Goal: Transaction & Acquisition: Purchase product/service

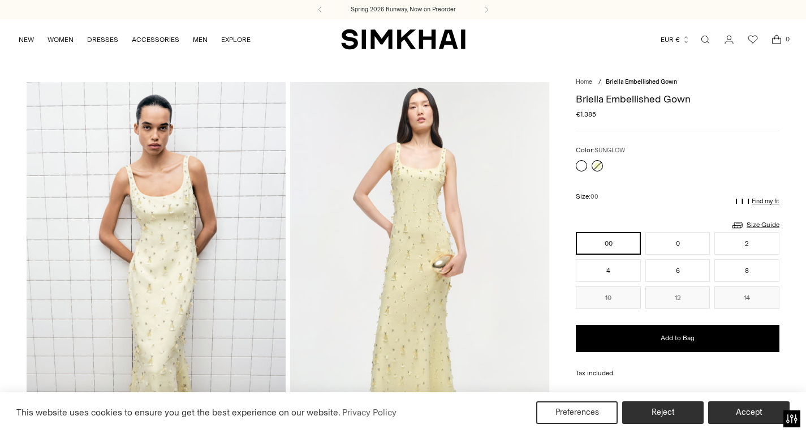
click at [598, 163] on link at bounding box center [597, 165] width 11 height 11
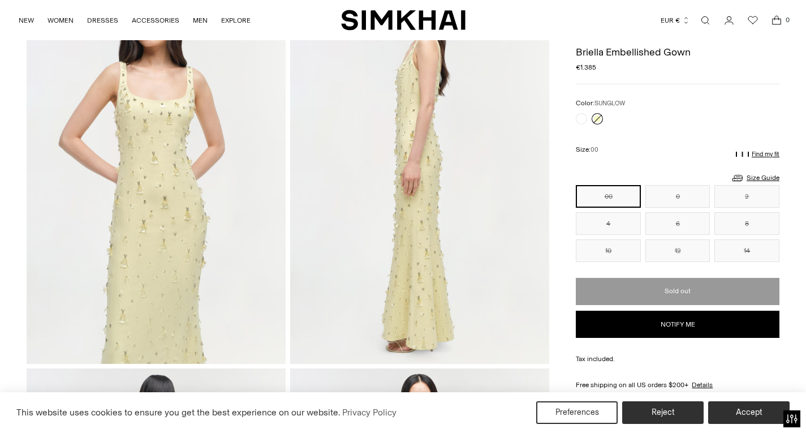
scroll to position [500, 0]
click at [196, 221] on img at bounding box center [156, 170] width 259 height 389
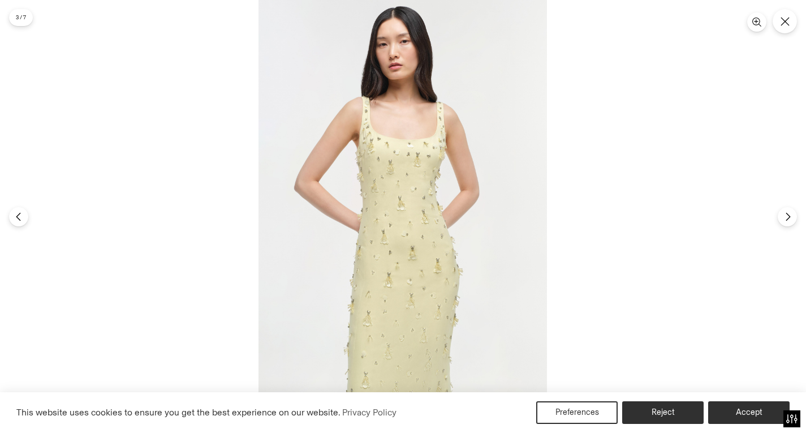
click at [414, 212] on img at bounding box center [403, 216] width 288 height 433
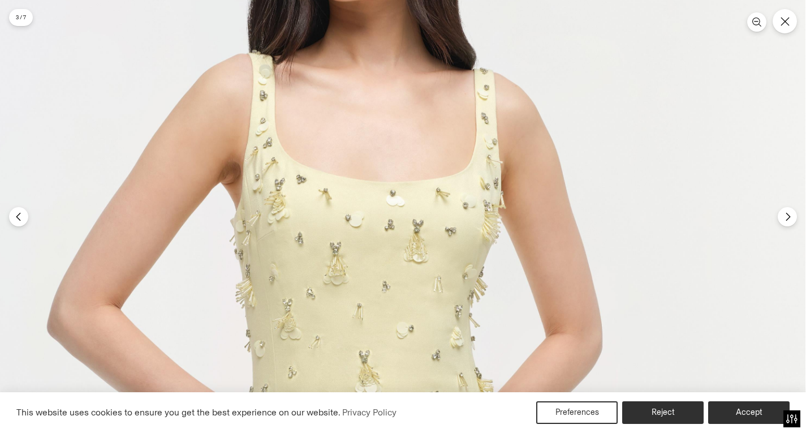
click at [412, 315] on img at bounding box center [372, 412] width 865 height 1298
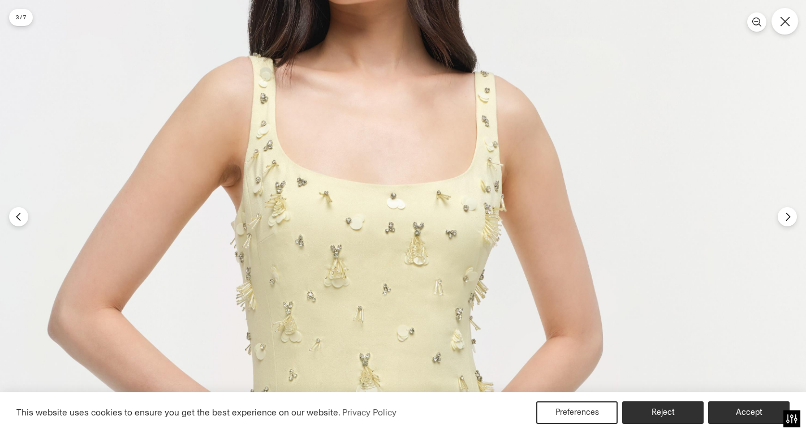
click at [782, 23] on icon "Close" at bounding box center [785, 21] width 10 height 10
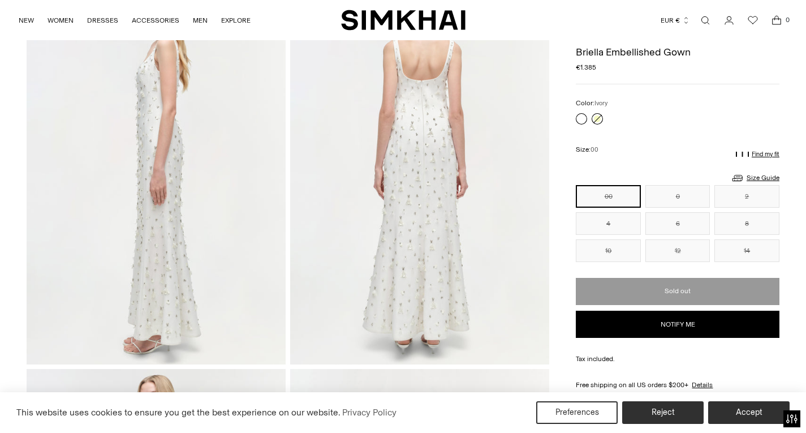
click at [581, 115] on link at bounding box center [581, 118] width 11 height 11
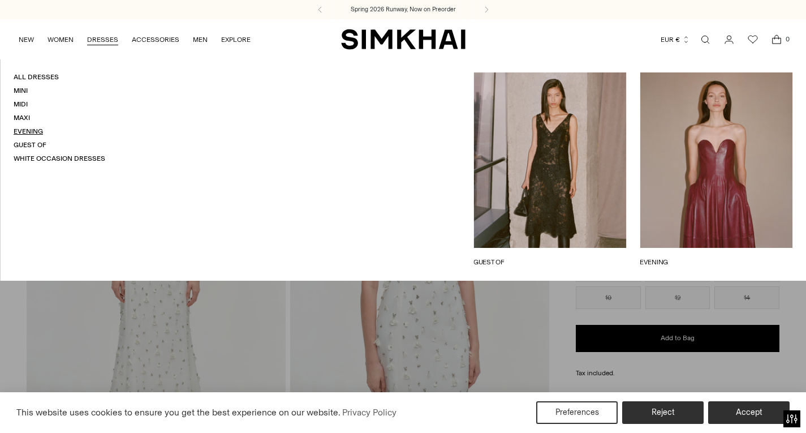
click at [26, 130] on link "Evening" at bounding box center [28, 131] width 29 height 8
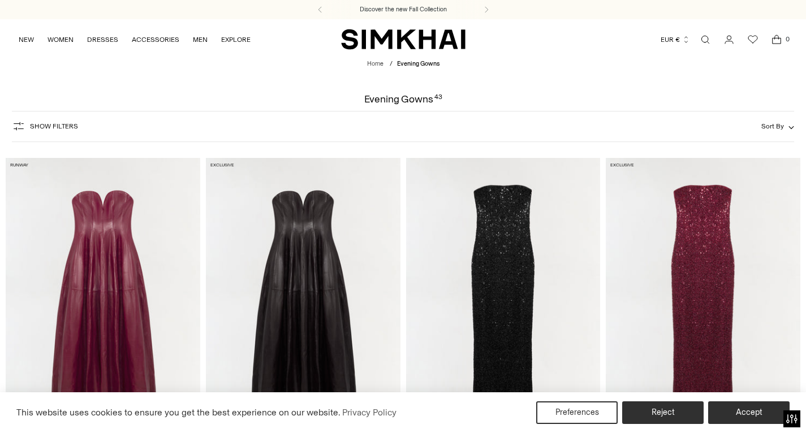
click at [41, 124] on span "Show Filters" at bounding box center [54, 126] width 48 height 8
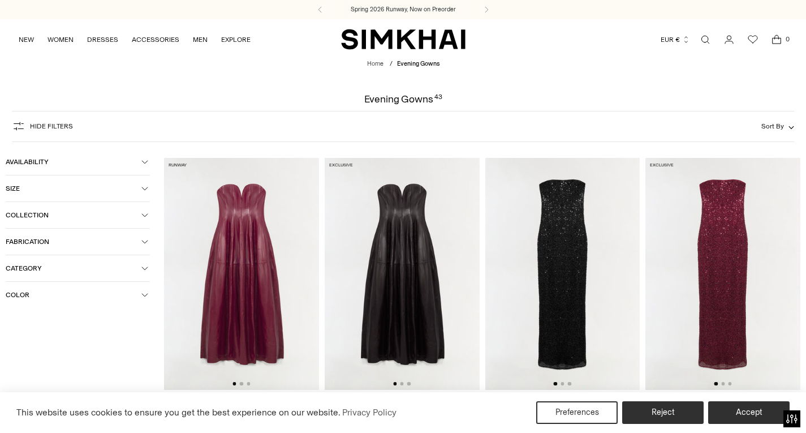
click at [95, 294] on span "Color" at bounding box center [74, 295] width 136 height 8
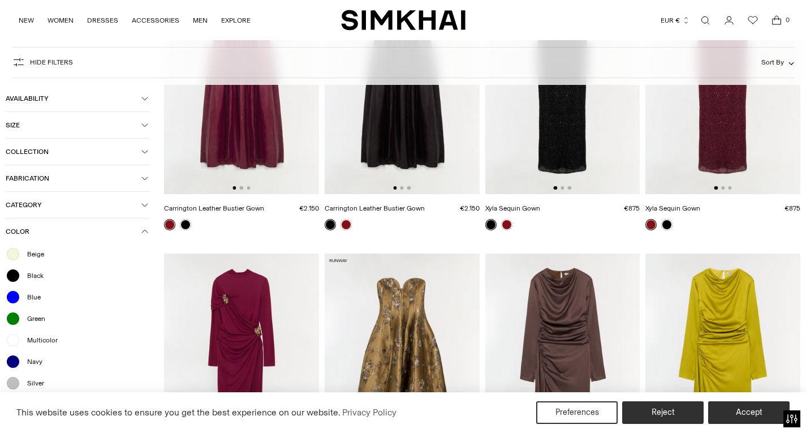
scroll to position [205, 0]
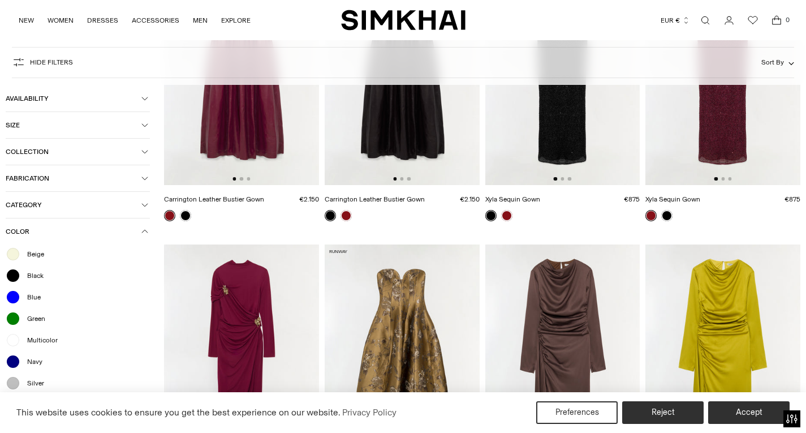
click at [41, 255] on span "Beige" at bounding box center [32, 254] width 24 height 10
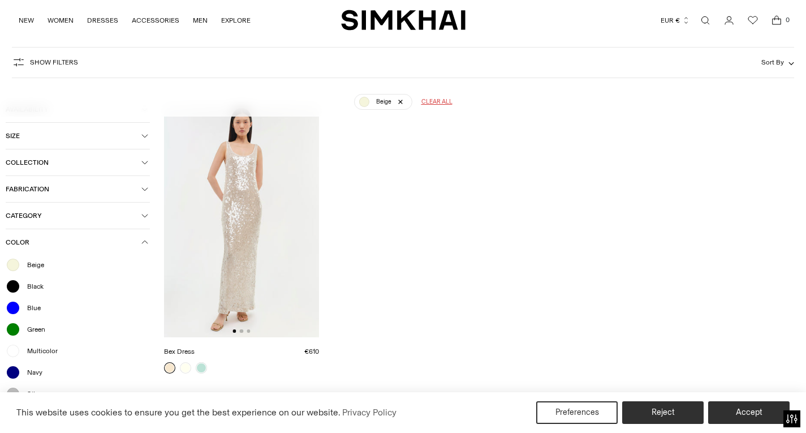
scroll to position [84, 0]
click at [747, 414] on button "Accept" at bounding box center [749, 413] width 87 height 24
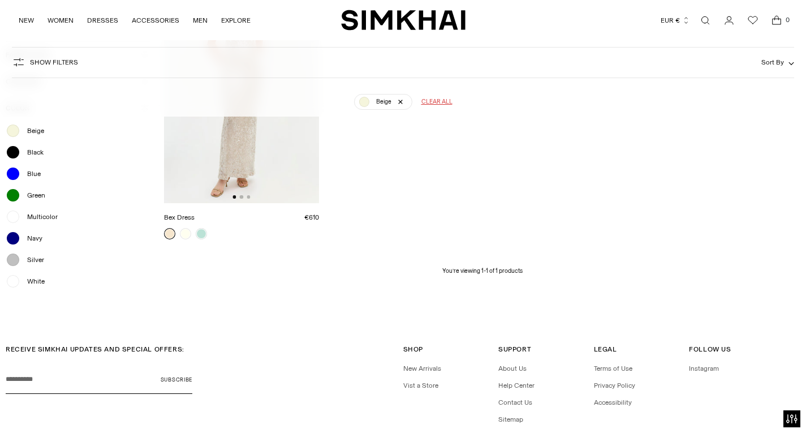
scroll to position [203, 0]
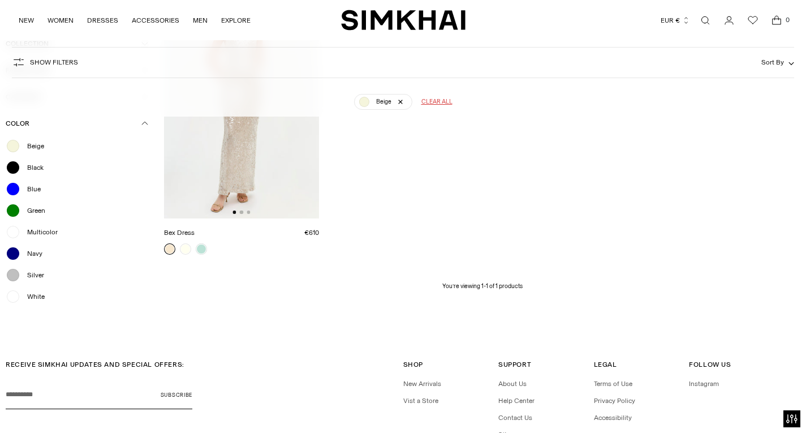
click at [33, 298] on span "White" at bounding box center [32, 296] width 24 height 10
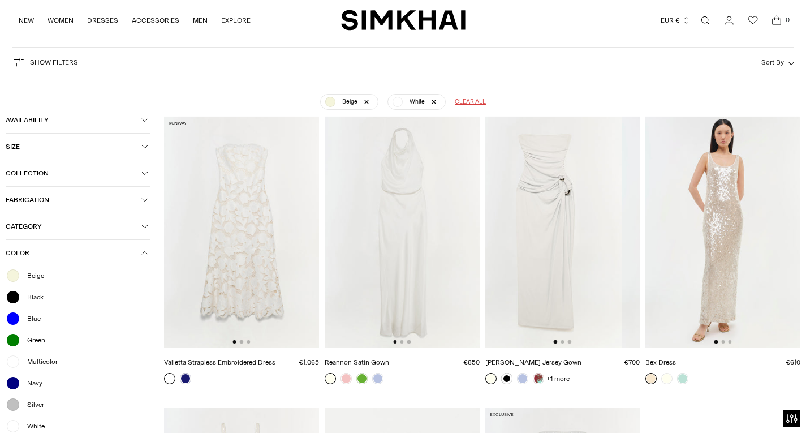
scroll to position [0, 18]
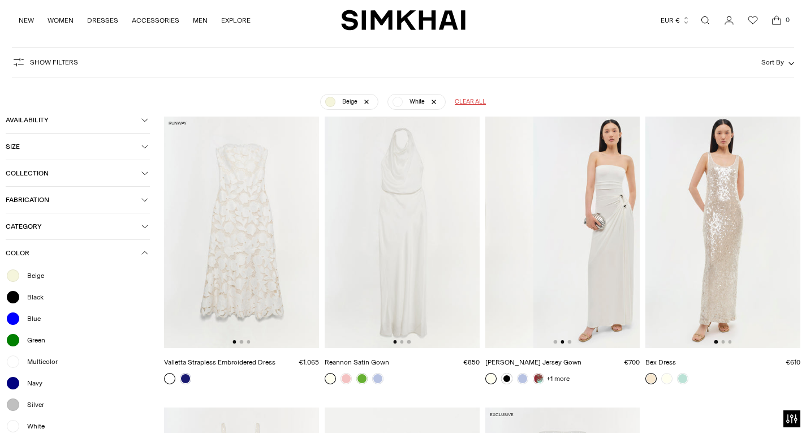
drag, startPoint x: 596, startPoint y: 277, endPoint x: 492, endPoint y: 288, distance: 104.7
click at [492, 288] on img at bounding box center [456, 232] width 155 height 232
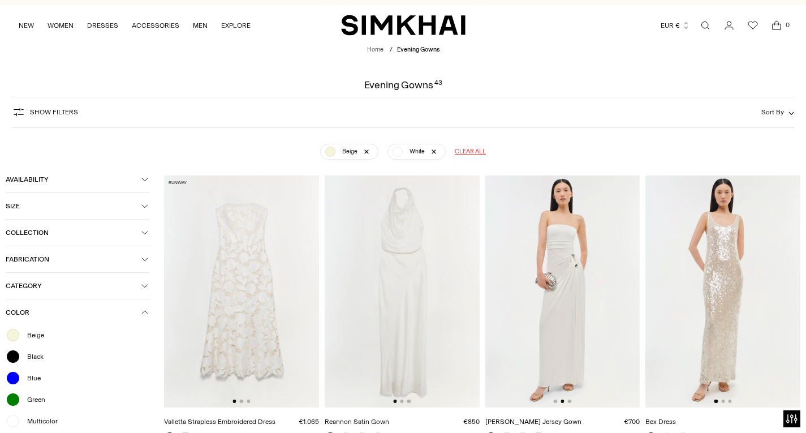
scroll to position [0, 0]
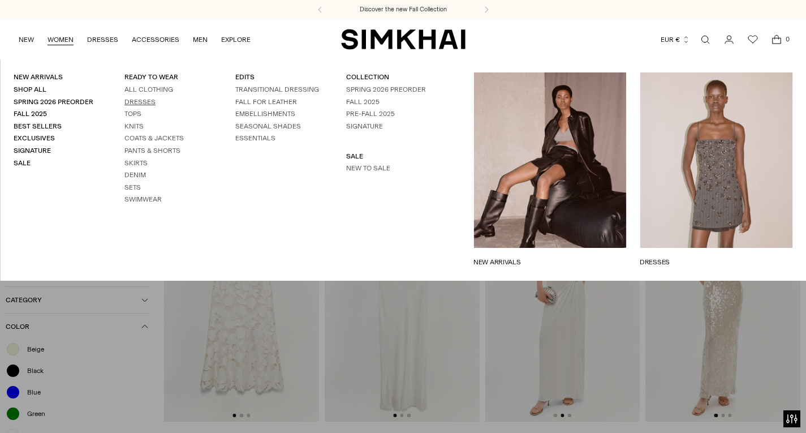
click at [147, 101] on link "Dresses" at bounding box center [139, 102] width 31 height 8
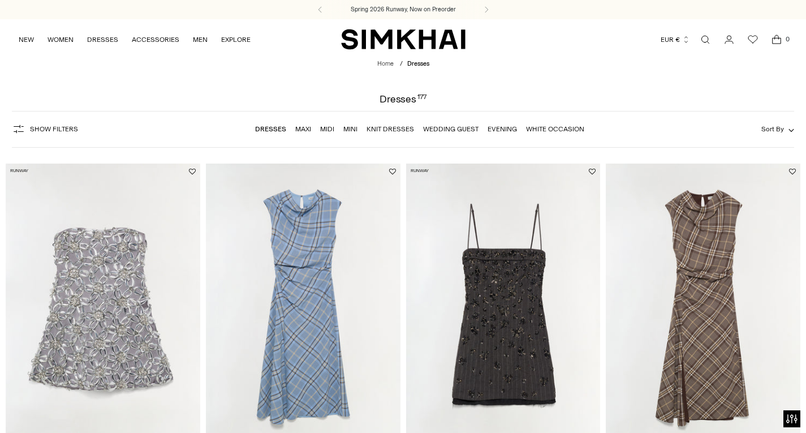
click at [462, 129] on link "Wedding Guest" at bounding box center [450, 129] width 55 height 8
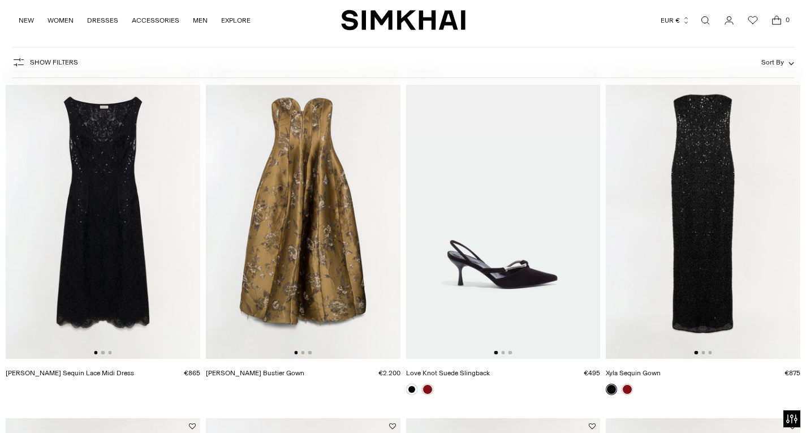
scroll to position [114, 0]
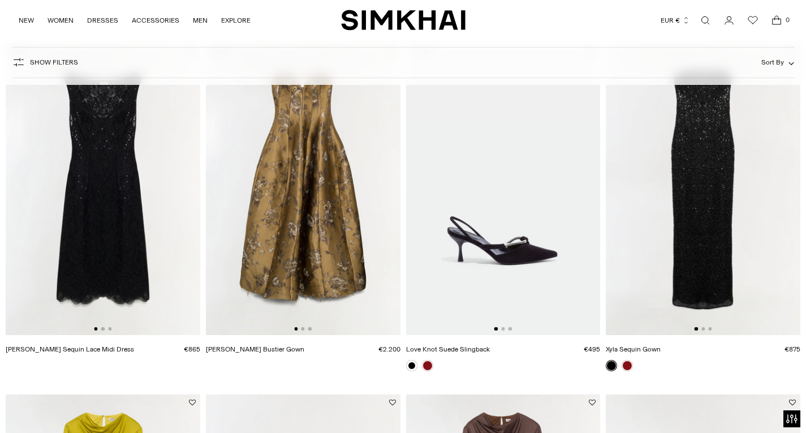
drag, startPoint x: 344, startPoint y: 215, endPoint x: 270, endPoint y: 221, distance: 74.3
click at [270, 221] on img at bounding box center [303, 190] width 195 height 292
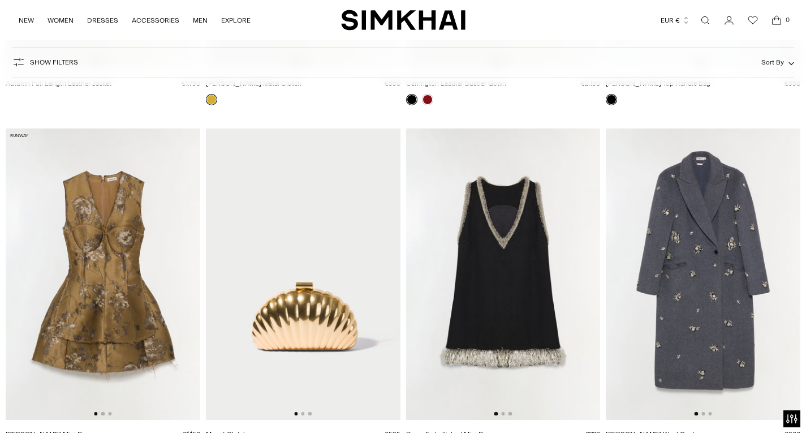
scroll to position [2837, 0]
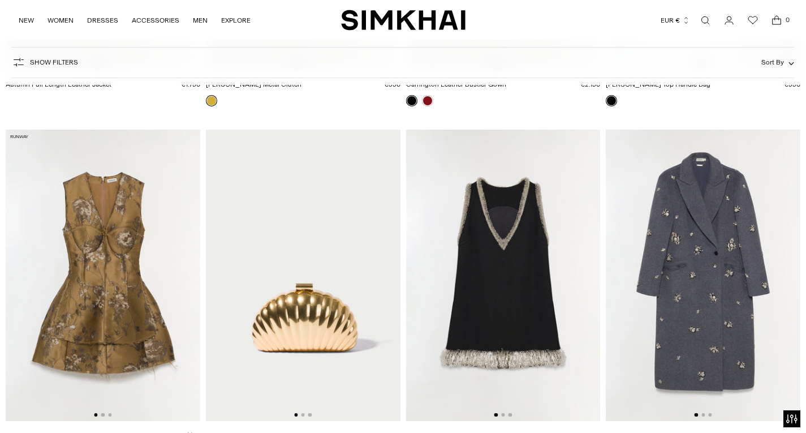
drag, startPoint x: 153, startPoint y: 235, endPoint x: 77, endPoint y: 247, distance: 76.2
click at [77, 247] on img at bounding box center [103, 276] width 195 height 292
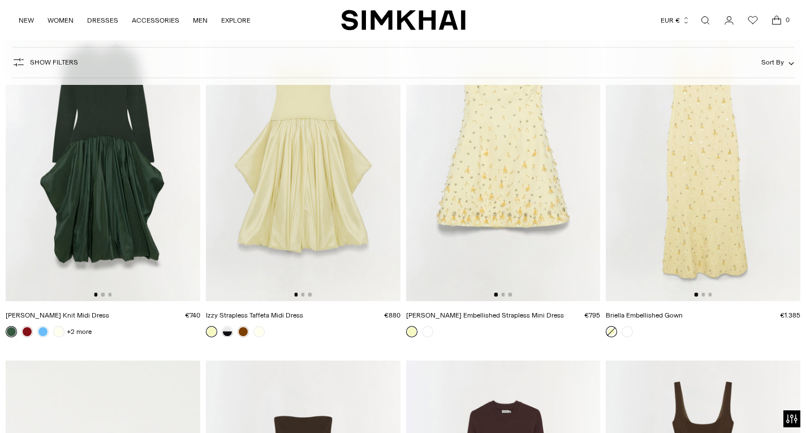
scroll to position [5487, 0]
